Goal: Task Accomplishment & Management: Manage account settings

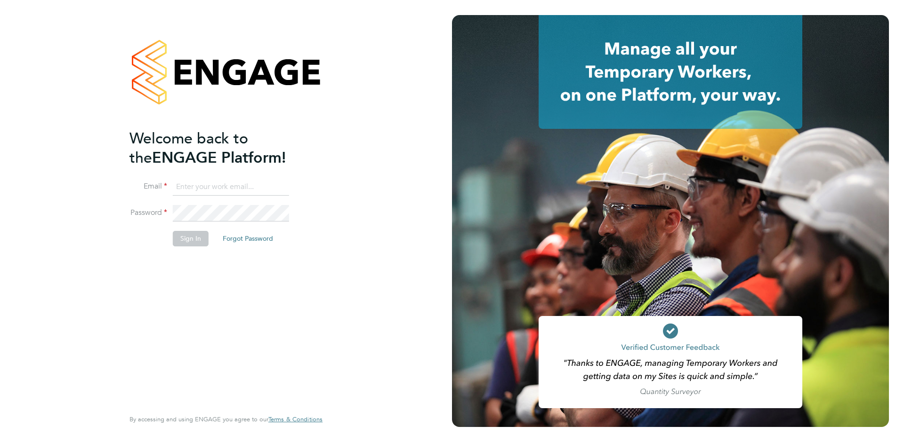
type input "[EMAIL_ADDRESS][DOMAIN_NAME]"
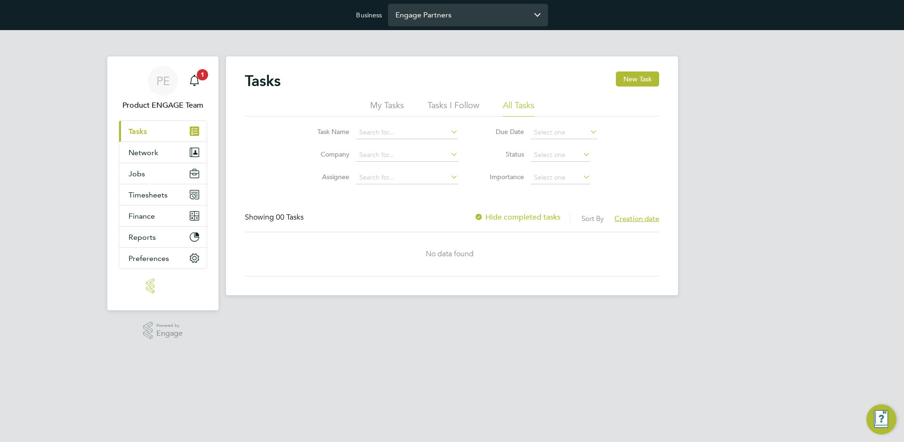
click at [426, 23] on input "Engage Partners" at bounding box center [468, 15] width 160 height 22
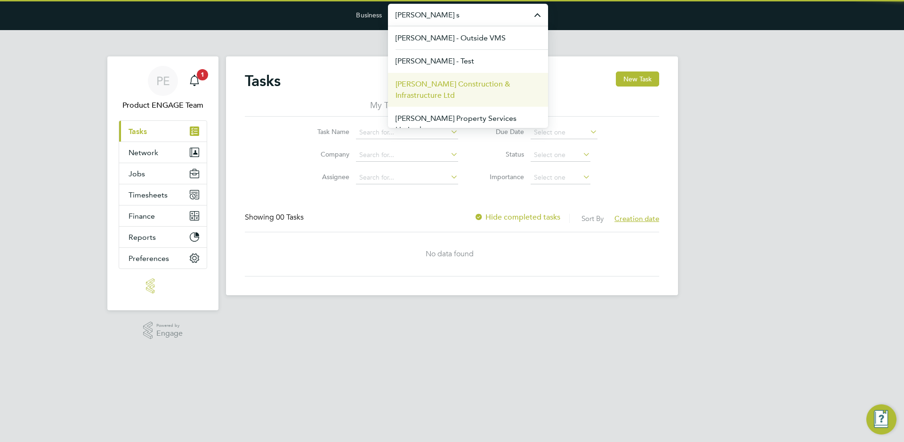
click at [434, 82] on span "Morgan Sindall Construction & Infrastructure Ltd" at bounding box center [467, 90] width 145 height 23
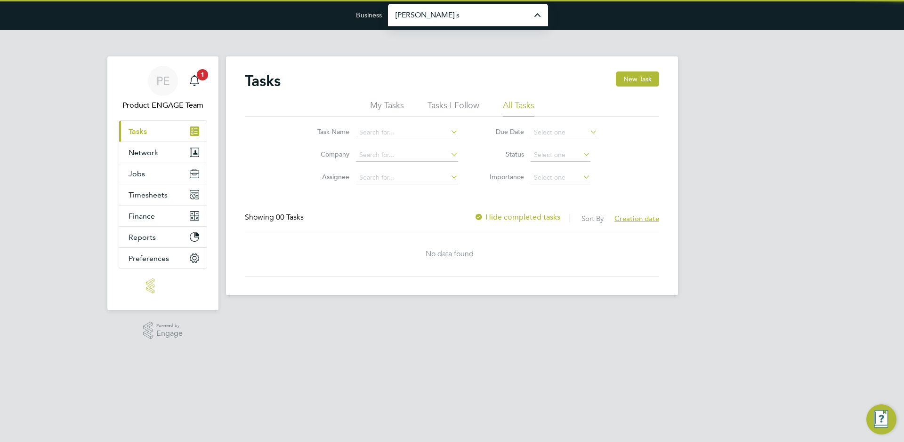
type input "Morgan Sindall Construction & Infrastructure Ltd"
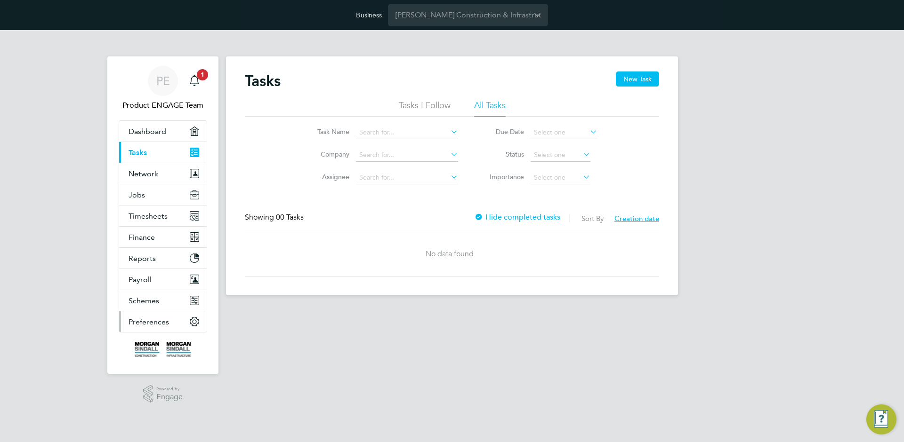
click at [165, 327] on button "Preferences" at bounding box center [163, 322] width 88 height 21
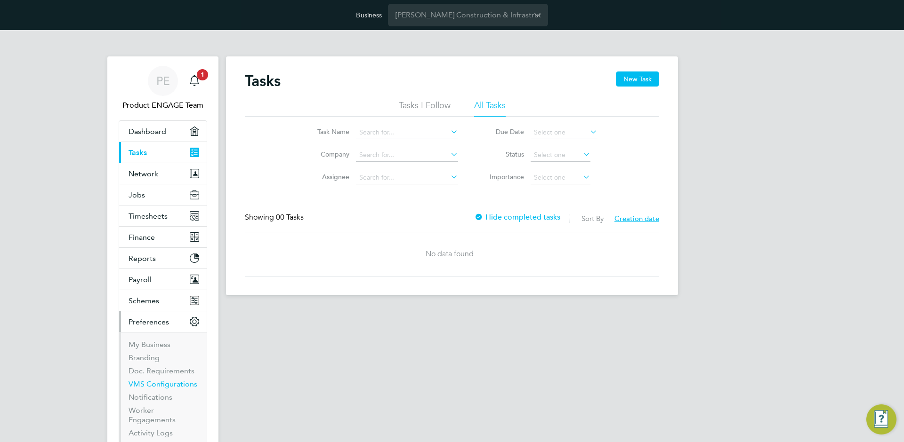
click at [162, 383] on link "VMS Configurations" at bounding box center [162, 384] width 69 height 9
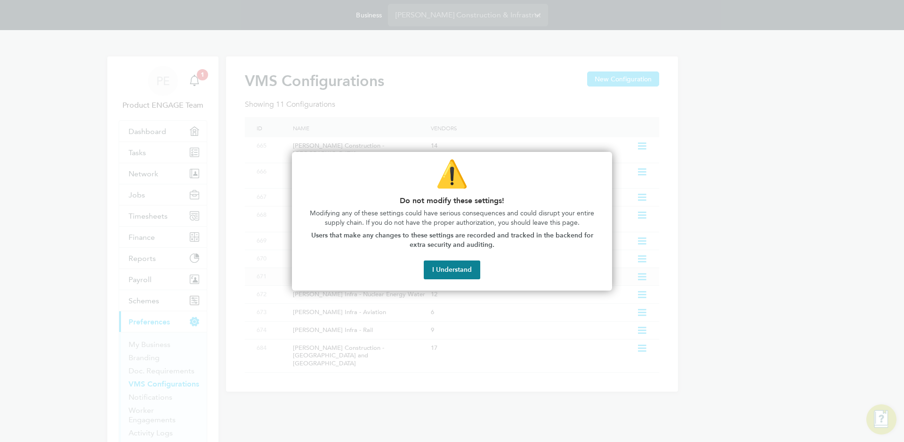
click at [445, 271] on button "I Understand" at bounding box center [452, 270] width 56 height 19
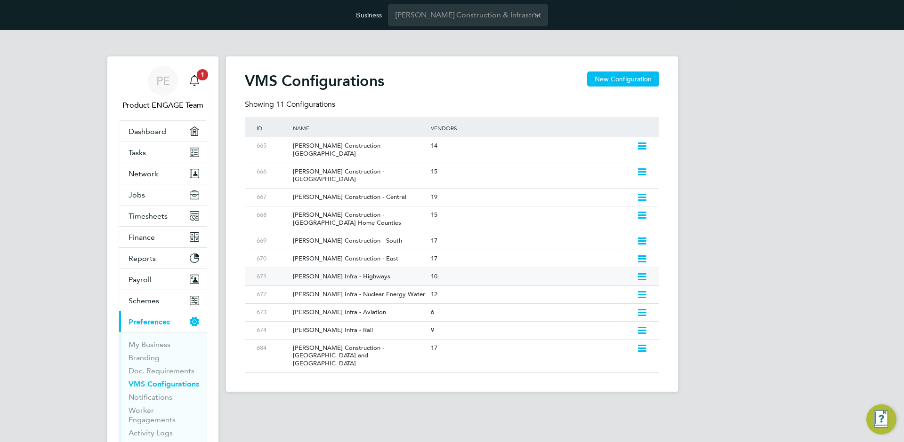
click at [436, 268] on div "10" at bounding box center [531, 276] width 206 height 17
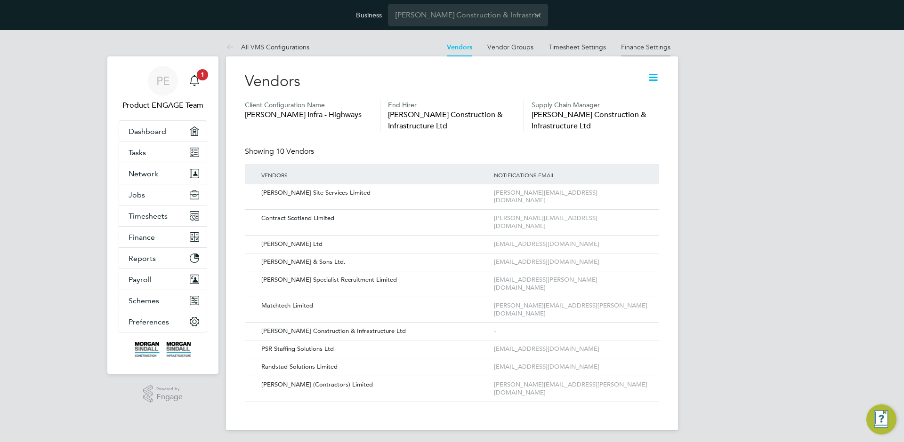
click at [654, 48] on link "Finance Settings" at bounding box center [645, 47] width 49 height 8
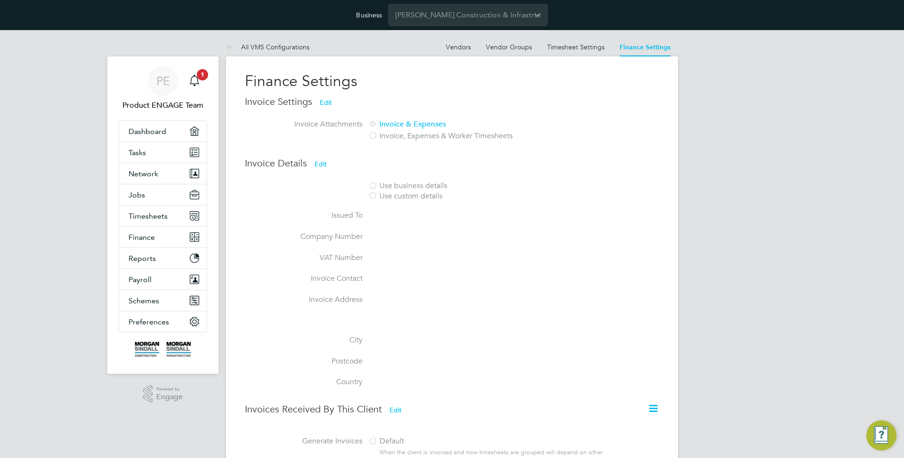
click at [754, 226] on div "PE Product ENGAGE Team Notifications 1 Applications: Dashboard Tasks Network Te…" at bounding box center [452, 354] width 904 height 648
click at [477, 15] on input "Morgan Sindall Construction & Infrastructure Ltd" at bounding box center [468, 15] width 160 height 22
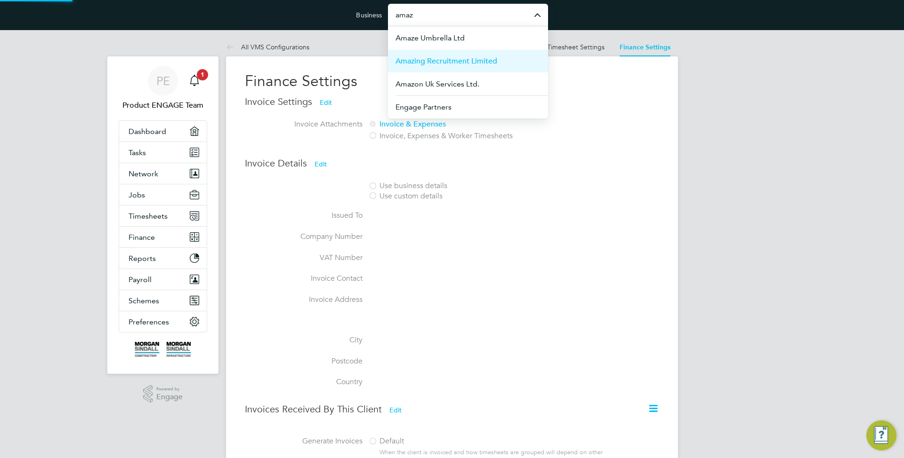
click at [441, 59] on span "Amazing Recruitment Limited" at bounding box center [446, 61] width 102 height 11
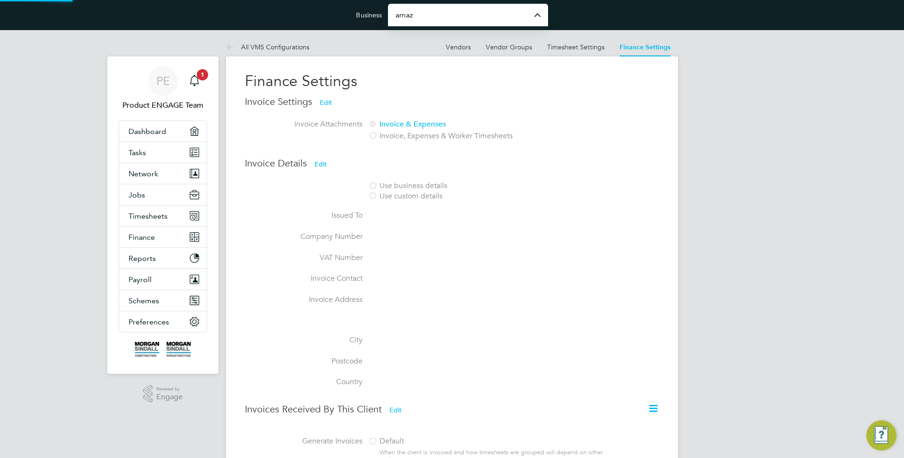
type input "Amazing Recruitment Limited"
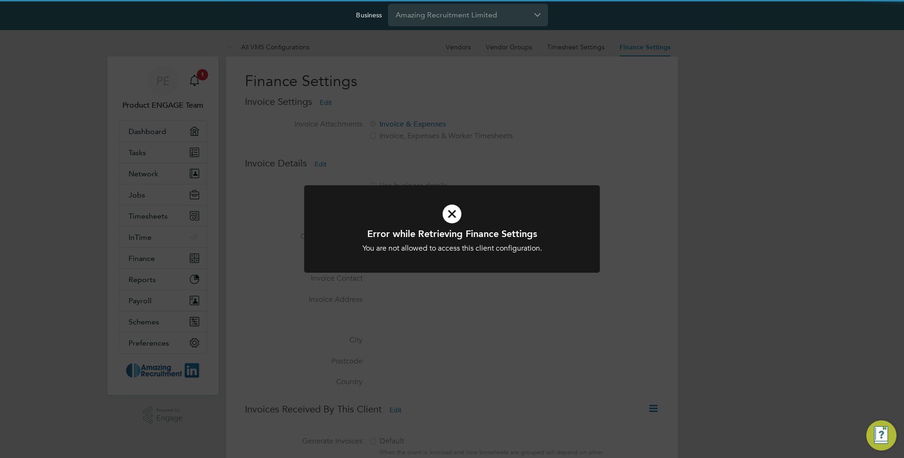
drag, startPoint x: 256, startPoint y: 325, endPoint x: 139, endPoint y: 344, distance: 117.7
click at [255, 326] on div "Error while Retrieving Finance Settings You are not allowed to access this clie…" at bounding box center [452, 229] width 904 height 458
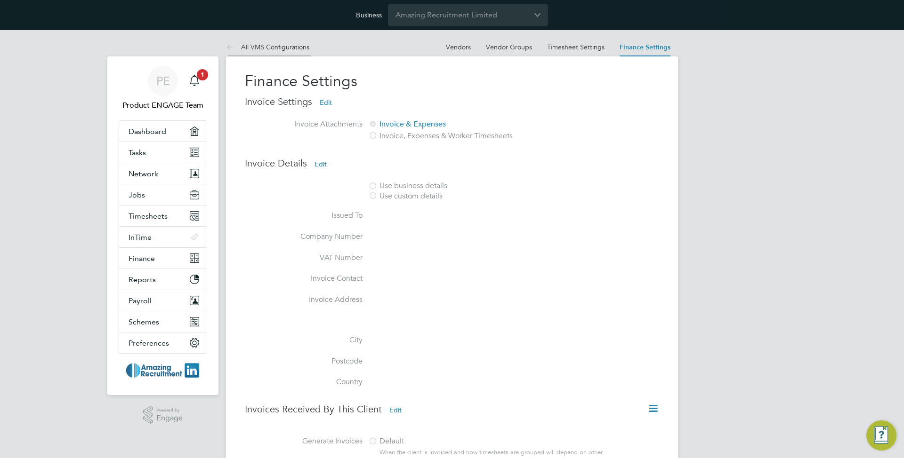
click at [283, 50] on link "All VMS Configurations" at bounding box center [267, 47] width 83 height 8
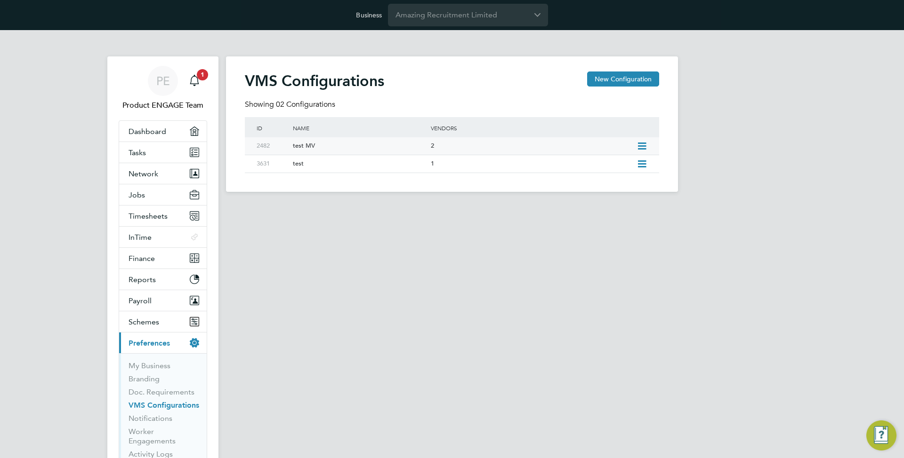
click at [425, 139] on div "test MV" at bounding box center [357, 145] width 142 height 17
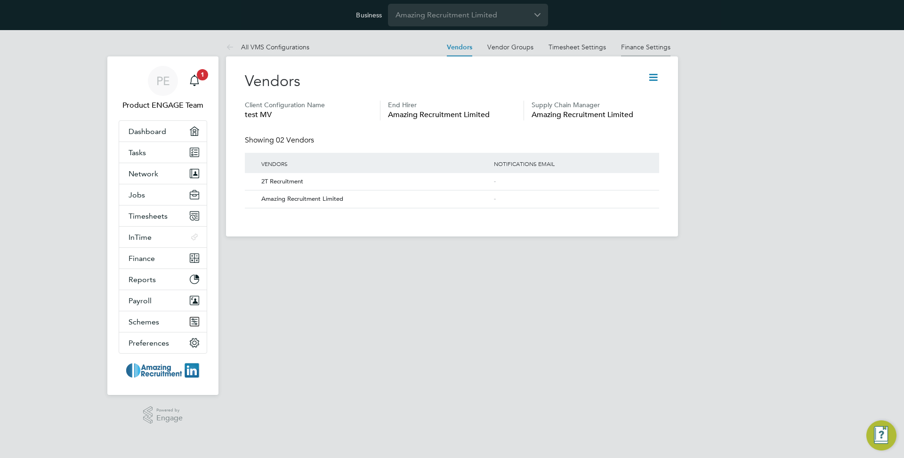
click at [637, 44] on link "Finance Settings" at bounding box center [645, 47] width 49 height 8
